Goal: Obtain resource: Download file/media

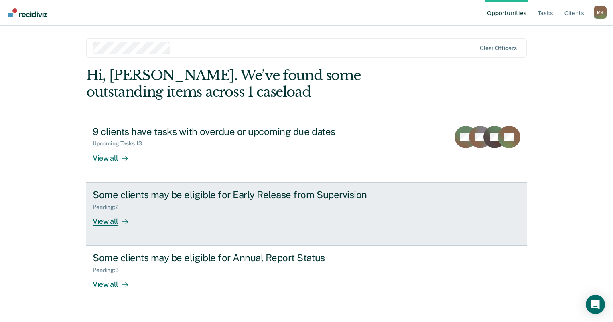
click at [168, 198] on div "Some clients may be eligible for Early Release from Supervision" at bounding box center [233, 195] width 281 height 12
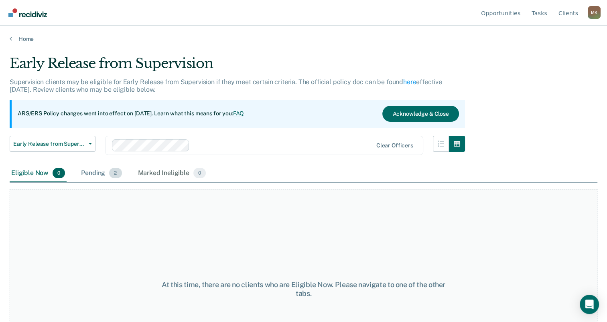
click at [88, 172] on div "Pending 2" at bounding box center [101, 174] width 44 height 18
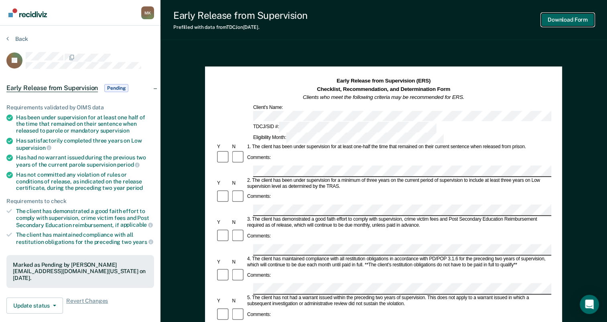
click at [559, 20] on button "Download Form" at bounding box center [567, 19] width 53 height 13
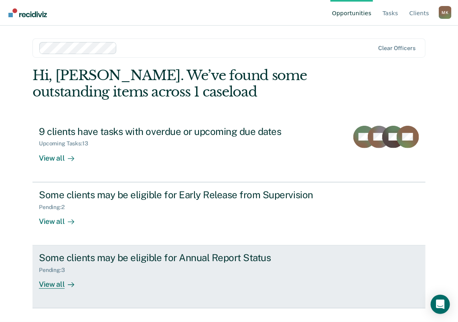
click at [197, 263] on div "Some clients may be eligible for Annual Report Status" at bounding box center [179, 258] width 281 height 12
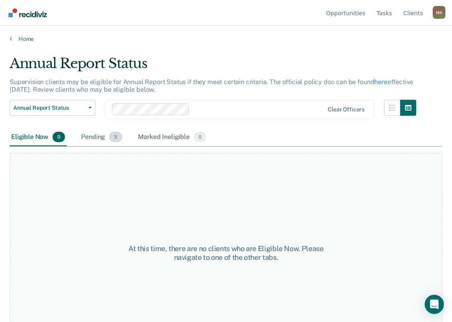
click at [96, 138] on div "Pending 3" at bounding box center [101, 138] width 44 height 18
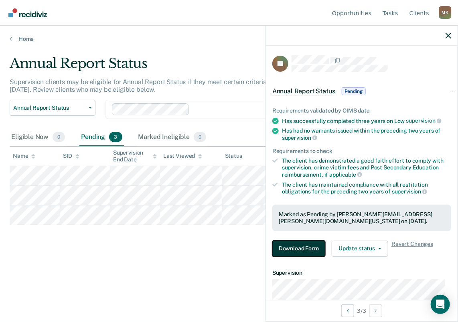
click at [307, 247] on button "Download Form" at bounding box center [298, 249] width 53 height 16
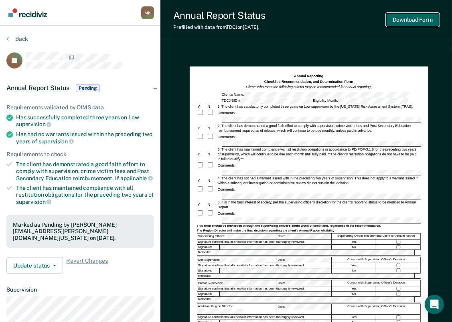
click at [423, 22] on button "Download Form" at bounding box center [412, 19] width 53 height 13
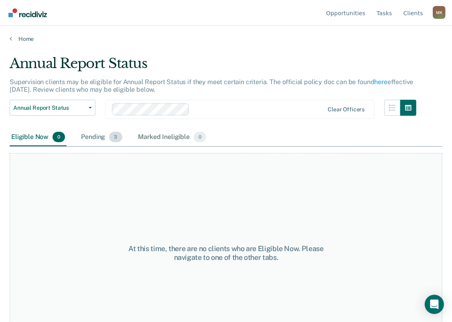
click at [96, 136] on div "Pending 3" at bounding box center [101, 138] width 44 height 18
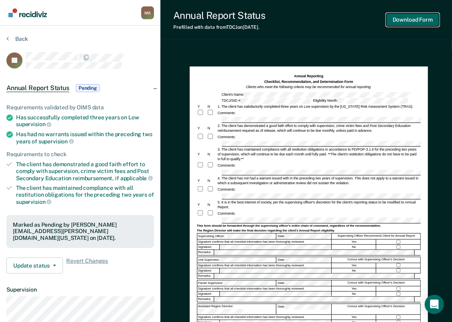
click at [398, 20] on button "Download Form" at bounding box center [412, 19] width 53 height 13
